Goal: Obtain resource: Obtain resource

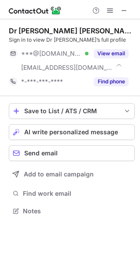
scroll to position [205, 140]
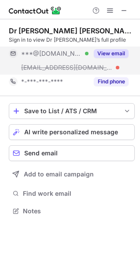
click at [117, 51] on button "View email" at bounding box center [110, 53] width 35 height 9
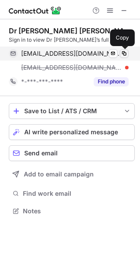
click at [125, 54] on span at bounding box center [123, 53] width 7 height 7
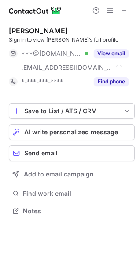
scroll to position [205, 140]
